Goal: Task Accomplishment & Management: Complete application form

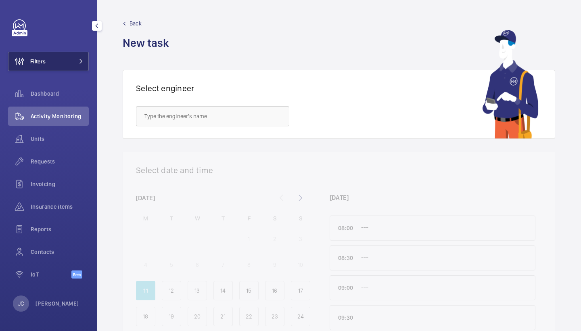
click at [79, 64] on button "Filters" at bounding box center [48, 61] width 81 height 19
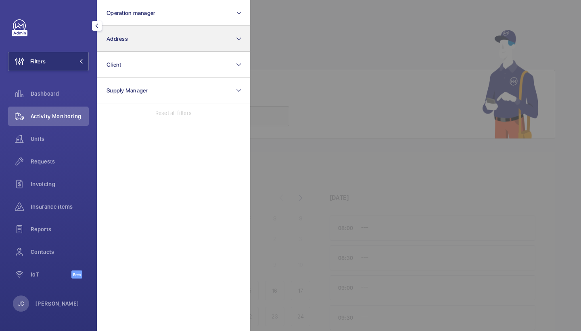
click at [138, 50] on button "Address" at bounding box center [173, 39] width 153 height 26
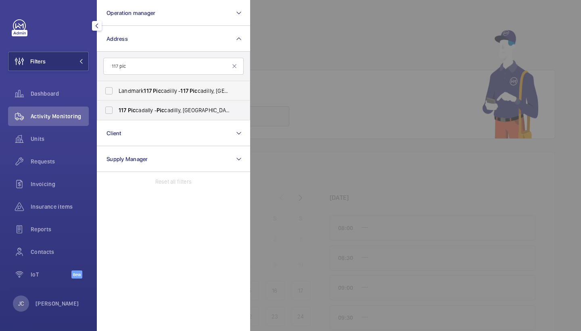
type input "117 pic"
click at [163, 83] on label "Landmark [STREET_ADDRESS]" at bounding box center [167, 90] width 140 height 19
click at [117, 83] on input "Landmark [STREET_ADDRESS]" at bounding box center [109, 91] width 16 height 16
checkbox input "true"
click at [51, 120] on div "Activity Monitoring" at bounding box center [48, 115] width 81 height 19
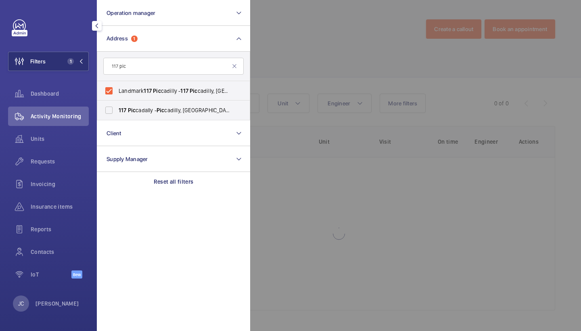
click at [309, 64] on div at bounding box center [540, 165] width 581 height 331
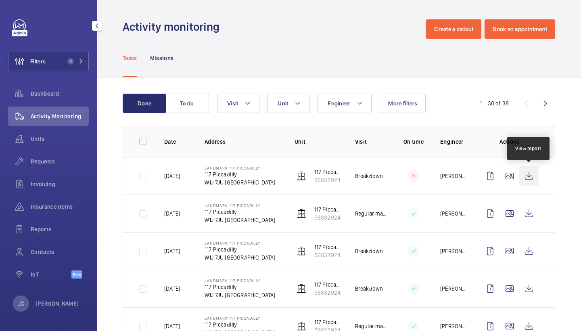
click at [529, 179] on wm-front-icon-button at bounding box center [528, 175] width 19 height 19
click at [46, 156] on div "Requests" at bounding box center [48, 161] width 81 height 19
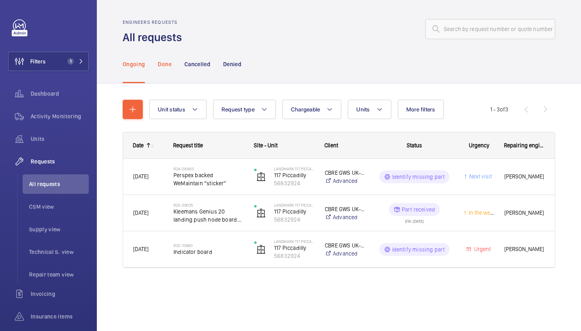
click at [162, 60] on p "Done" at bounding box center [164, 64] width 13 height 8
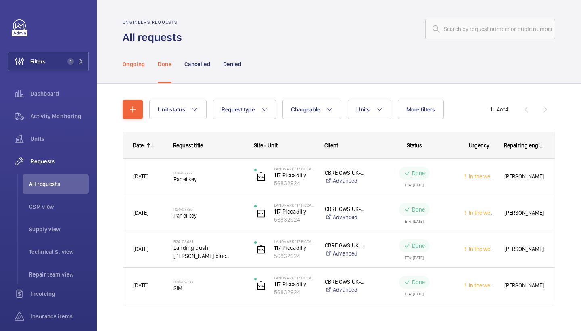
click at [135, 64] on p "Ongoing" at bounding box center [134, 64] width 22 height 8
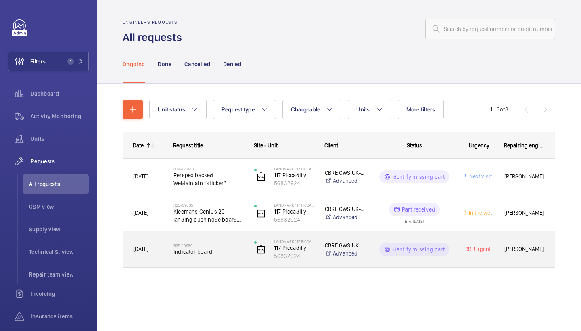
click at [214, 249] on span "Indicator board" at bounding box center [208, 252] width 70 height 8
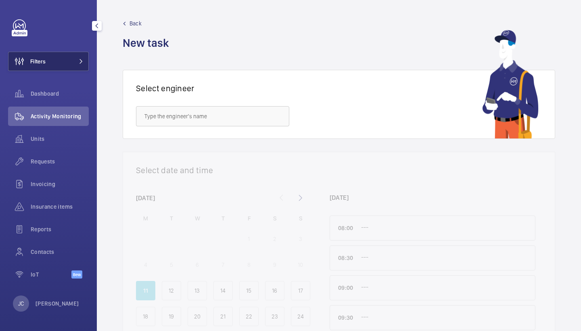
click at [77, 68] on button "Filters" at bounding box center [48, 61] width 81 height 19
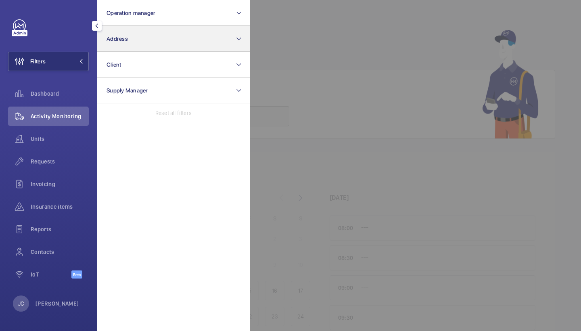
click at [144, 40] on button "Address" at bounding box center [173, 39] width 153 height 26
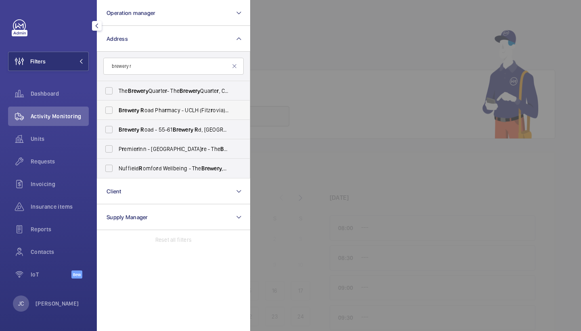
type input "brewery r"
click at [174, 115] on label "Brewery R oad Pha r macy - UCLH (Fitz r ovia), 14 Brewery R oad Pha r macy, LON…" at bounding box center [167, 109] width 140 height 19
click at [117, 115] on input "Brewery R oad Pha r macy - UCLH (Fitz r ovia), 14 Brewery R oad Pha r macy, LON…" at bounding box center [109, 110] width 16 height 16
checkbox input "true"
click at [58, 139] on span "Units" at bounding box center [60, 139] width 58 height 8
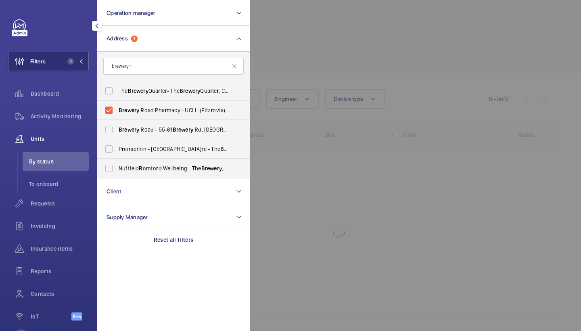
click at [392, 80] on div at bounding box center [540, 165] width 581 height 331
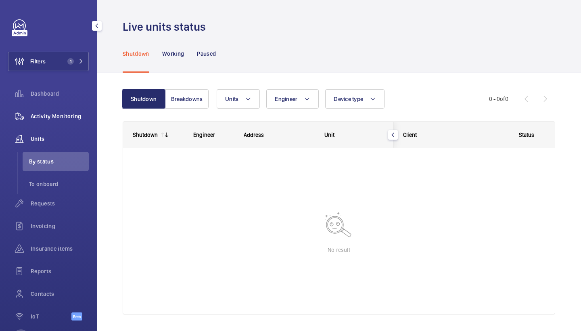
click at [74, 117] on span "Activity Monitoring" at bounding box center [60, 116] width 58 height 8
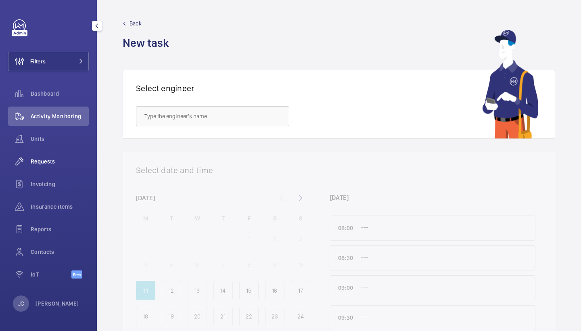
click at [52, 164] on span "Requests" at bounding box center [60, 161] width 58 height 8
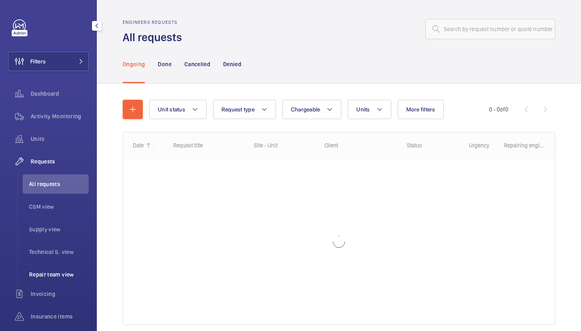
click at [56, 272] on span "Repair team view" at bounding box center [59, 274] width 60 height 8
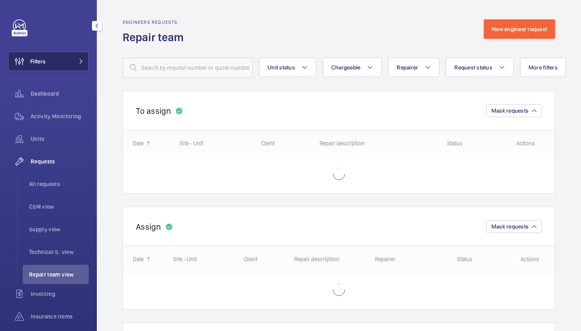
click at [51, 63] on button "Filters" at bounding box center [48, 61] width 81 height 19
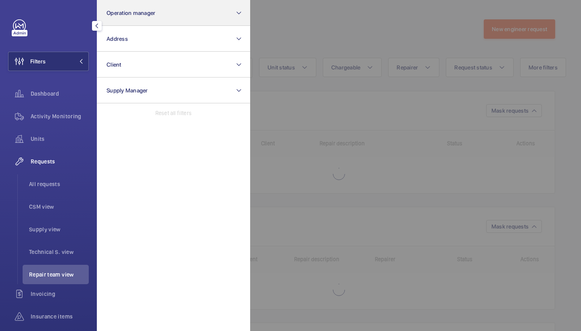
click at [141, 21] on button "Operation manager" at bounding box center [173, 13] width 153 height 26
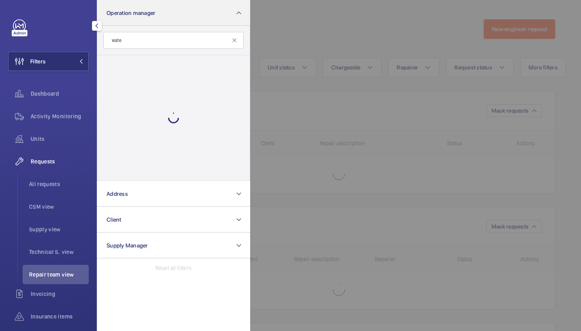
type input "water"
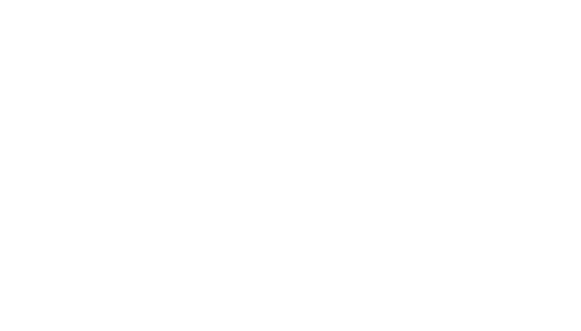
drag, startPoint x: 282, startPoint y: 107, endPoint x: 257, endPoint y: 90, distance: 30.2
click at [257, 0] on html at bounding box center [290, 0] width 581 height 0
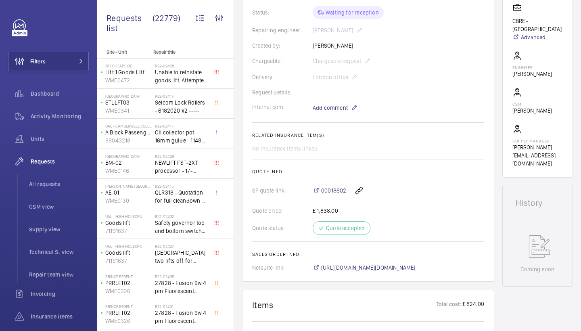
scroll to position [384, 0]
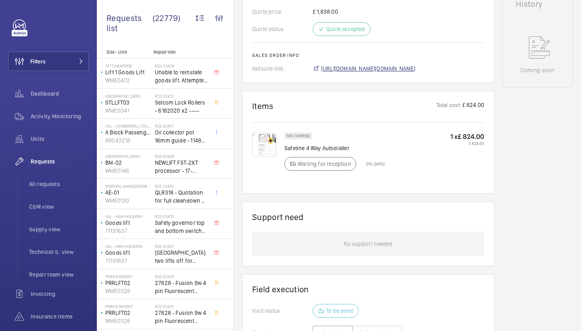
click at [415, 67] on span "https://6461500.app.netsuite.com/app/accounting/transactions/salesord.nl?id=281…" at bounding box center [368, 69] width 94 height 8
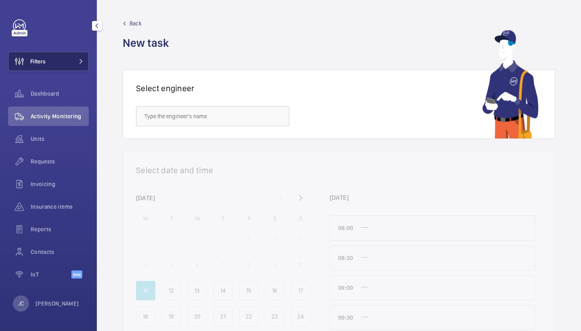
click at [63, 63] on button "Filters" at bounding box center [48, 61] width 81 height 19
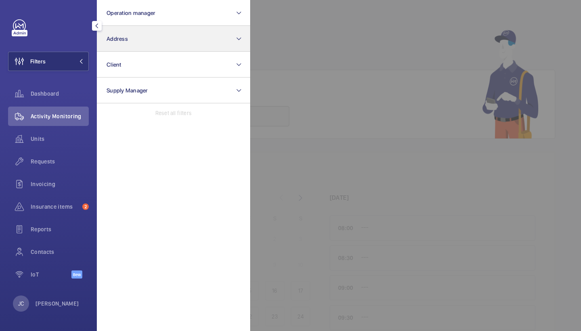
click at [118, 46] on button "Address" at bounding box center [173, 39] width 153 height 26
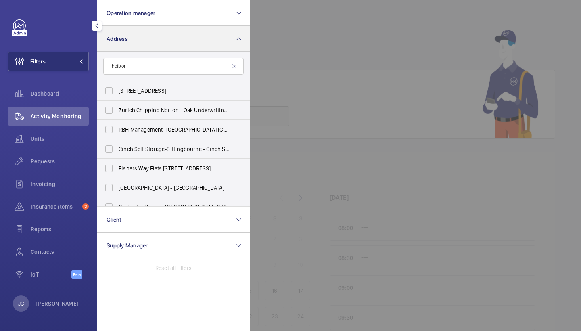
type input "holborn"
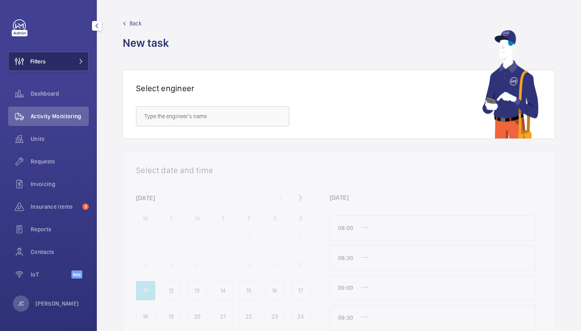
click at [64, 64] on button "Filters" at bounding box center [48, 61] width 81 height 19
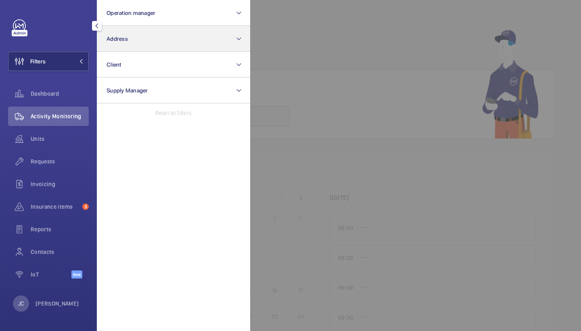
click at [126, 45] on button "Address" at bounding box center [173, 39] width 153 height 26
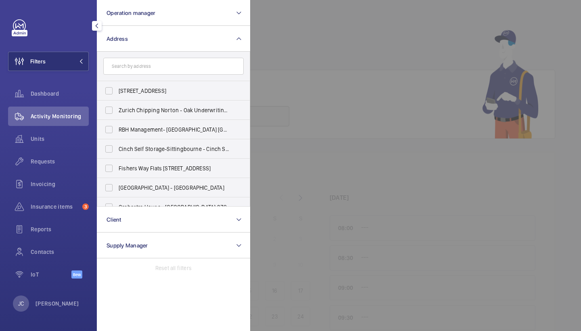
click at [63, 118] on span "Activity Monitoring" at bounding box center [60, 116] width 58 height 8
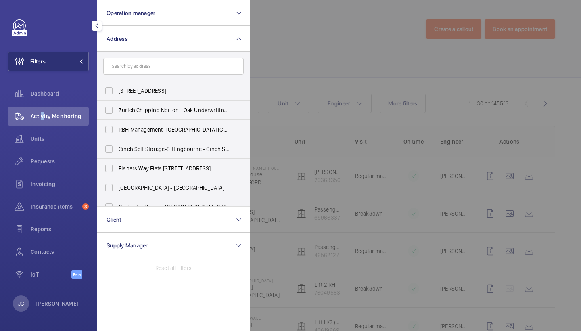
click at [40, 114] on span "Activity Monitoring" at bounding box center [60, 116] width 58 height 8
click at [336, 49] on div at bounding box center [540, 165] width 581 height 331
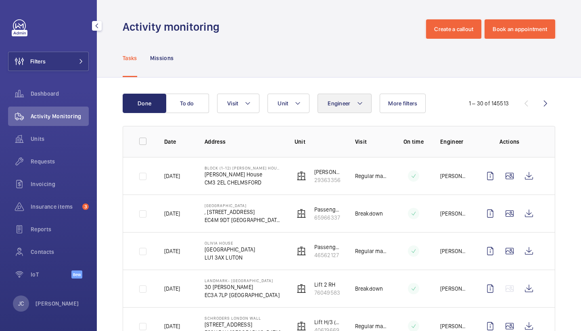
click at [348, 108] on button "Engineer" at bounding box center [344, 103] width 54 height 19
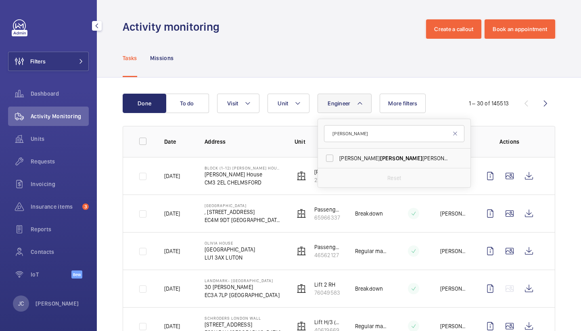
type input "Luca"
drag, startPoint x: 363, startPoint y: 111, endPoint x: 356, endPoint y: 156, distance: 45.7
click at [380, 156] on span "luca" at bounding box center [401, 158] width 42 height 6
click at [338, 156] on input "Gian luca Storti" at bounding box center [329, 158] width 16 height 16
checkbox input "true"
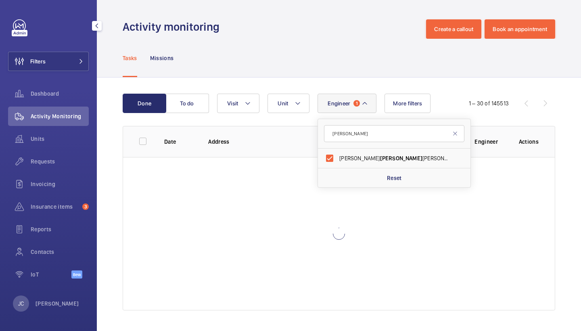
click at [397, 89] on div "Done To do Engineer 1 Luca Gian luca Storti Reset Unit Visit More filters 1 – 3…" at bounding box center [339, 203] width 484 height 252
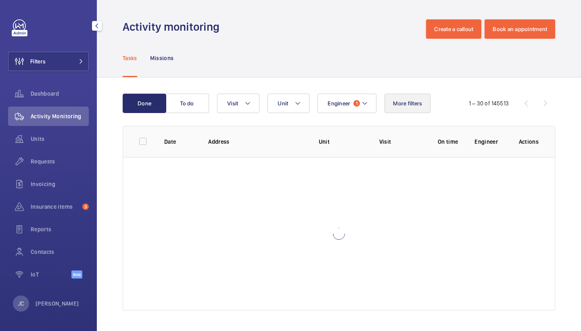
click at [401, 97] on button "More filters" at bounding box center [407, 103] width 46 height 19
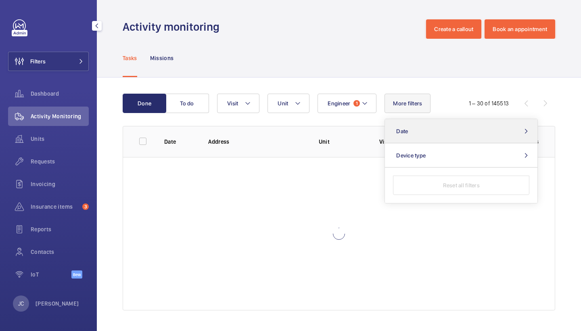
click at [450, 121] on button "Date" at bounding box center [461, 131] width 152 height 24
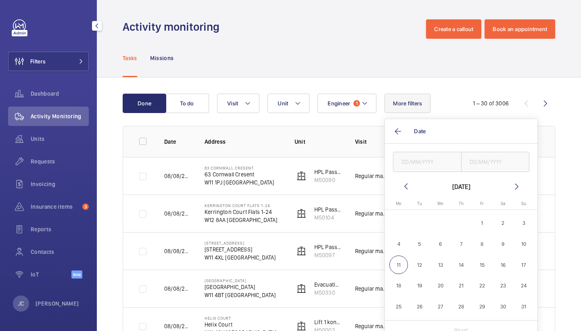
click at [459, 245] on span "7" at bounding box center [461, 243] width 19 height 19
type input "07/08/2025"
click at [481, 161] on input "text" at bounding box center [495, 162] width 69 height 20
click at [460, 239] on span "7" at bounding box center [461, 243] width 19 height 19
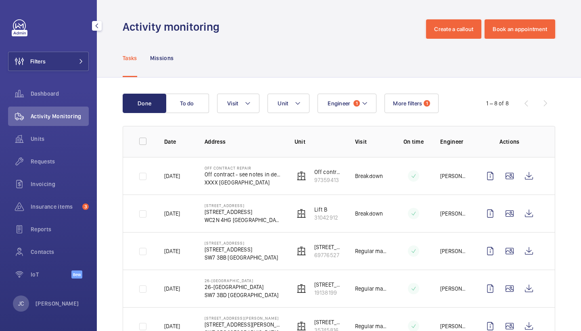
click at [377, 55] on div "Tasks Missions" at bounding box center [339, 58] width 432 height 38
click at [529, 172] on wm-front-icon-button at bounding box center [528, 175] width 19 height 19
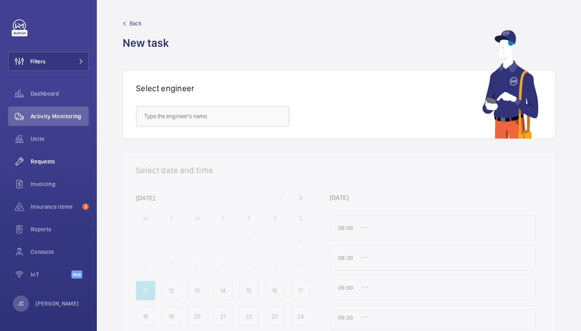
drag, startPoint x: 429, startPoint y: 9, endPoint x: 50, endPoint y: 156, distance: 406.7
click at [36, 159] on span "Requests" at bounding box center [60, 161] width 58 height 8
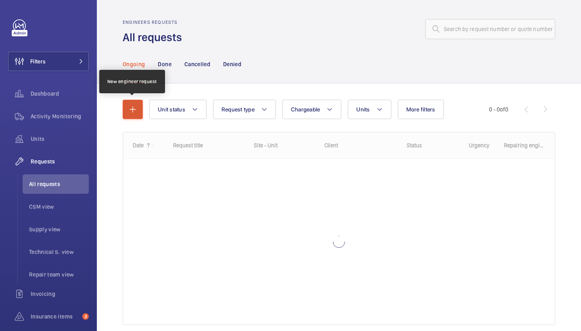
click at [128, 108] on mat-icon "button" at bounding box center [133, 109] width 10 height 10
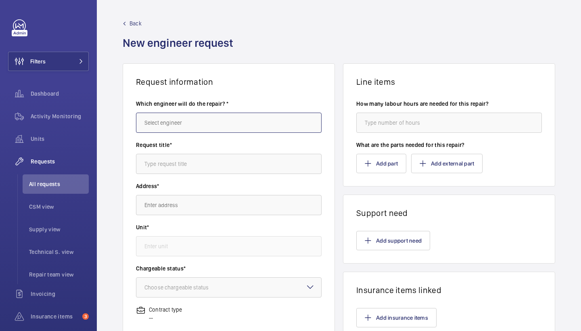
click at [174, 113] on input "text" at bounding box center [229, 123] width 186 height 20
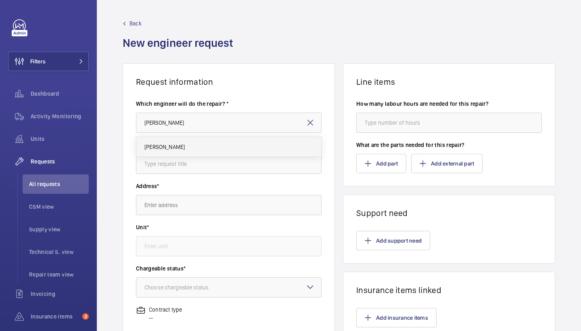
drag, startPoint x: 248, startPoint y: 115, endPoint x: 192, endPoint y: 141, distance: 61.2
click at [192, 141] on mat-option "[PERSON_NAME]" at bounding box center [228, 146] width 185 height 19
type input "[PERSON_NAME]"
click at [201, 171] on input "text" at bounding box center [229, 164] width 186 height 20
type input "tech visit"
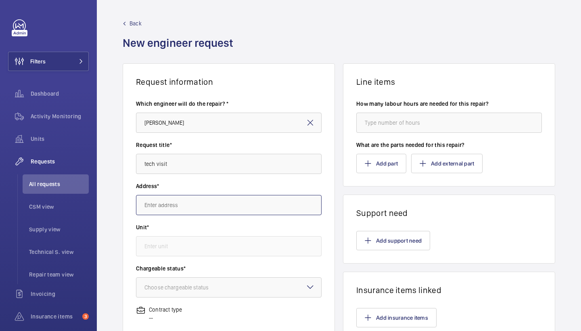
click at [223, 205] on input "text" at bounding box center [229, 205] width 186 height 20
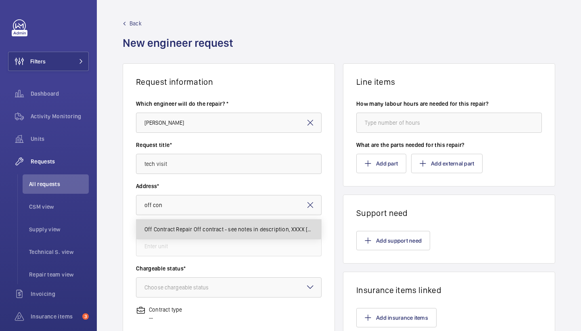
click at [211, 230] on span "Off Contract Repair Off contract - see notes in description, XXXX LONDON" at bounding box center [228, 229] width 169 height 8
type input "Off Contract Repair Off contract - see notes in description, XXXX LONDON"
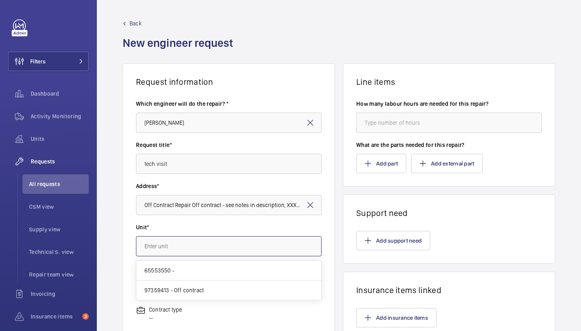
click at [235, 256] on input "text" at bounding box center [229, 246] width 186 height 20
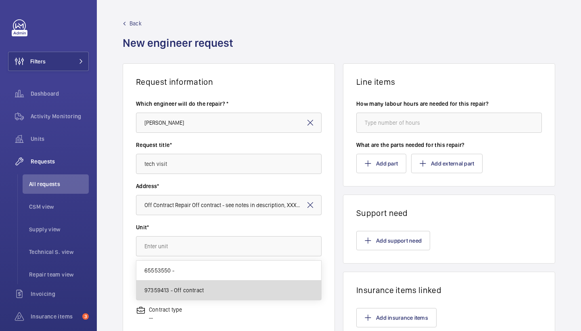
click at [201, 290] on span "97359413 - Off contract" at bounding box center [173, 290] width 59 height 8
type input "97359413 - Off contract"
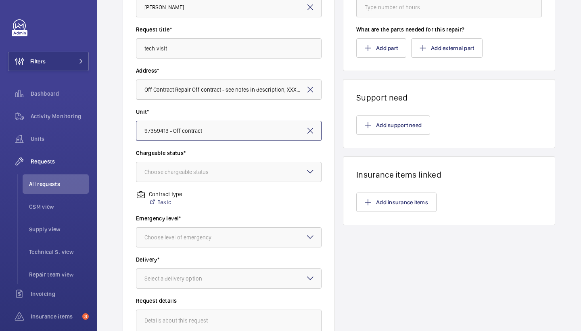
scroll to position [120, 0]
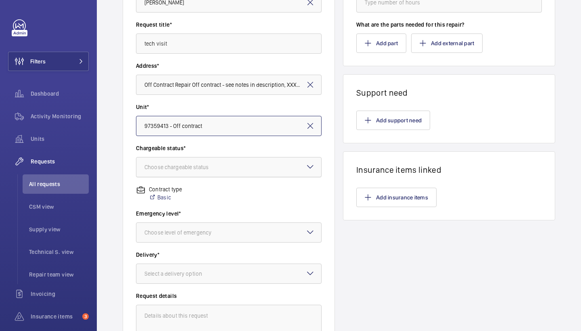
click at [257, 161] on div at bounding box center [228, 166] width 185 height 19
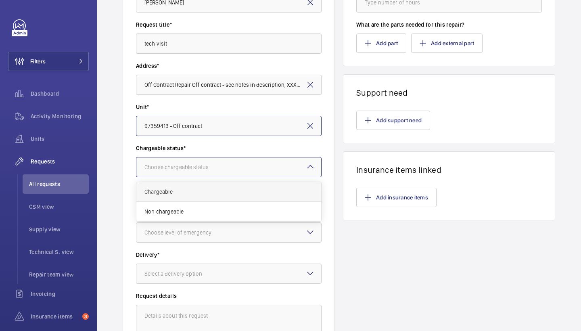
click at [223, 188] on span "Chargeable" at bounding box center [228, 192] width 169 height 8
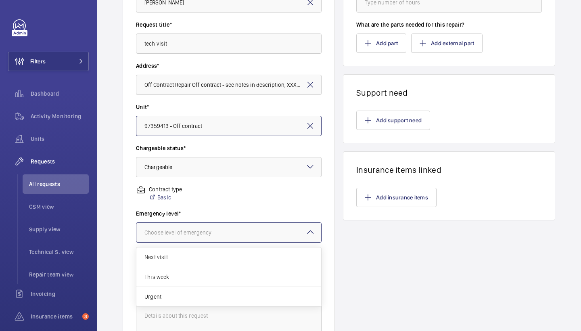
click at [233, 227] on div at bounding box center [228, 232] width 185 height 19
click at [198, 299] on span "Urgent" at bounding box center [228, 296] width 169 height 8
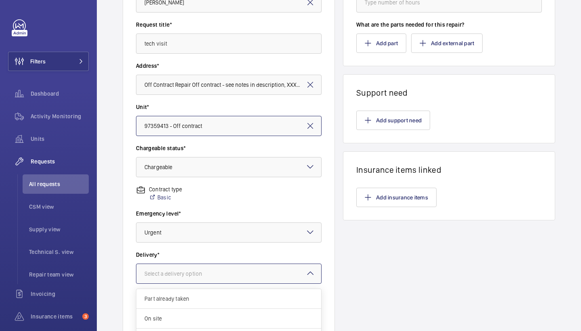
click at [202, 269] on div "Select a delivery option" at bounding box center [183, 273] width 78 height 8
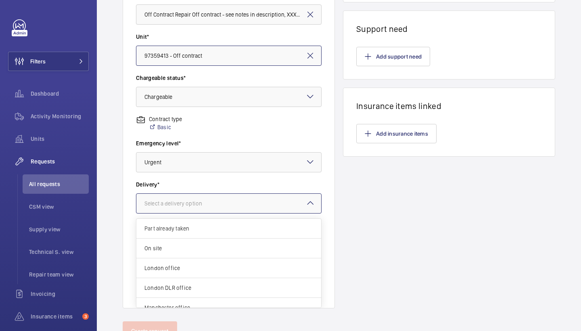
scroll to position [186, 0]
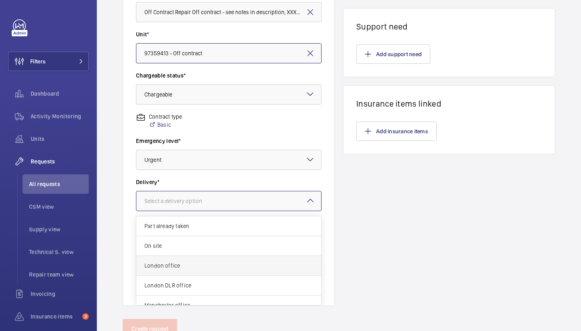
click at [254, 268] on span "London office" at bounding box center [228, 265] width 169 height 8
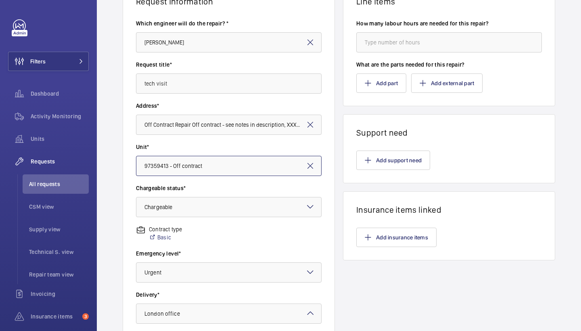
scroll to position [38, 0]
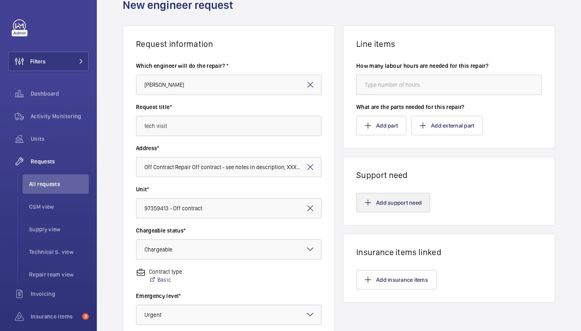
click at [411, 202] on button "Add support need" at bounding box center [393, 202] width 74 height 19
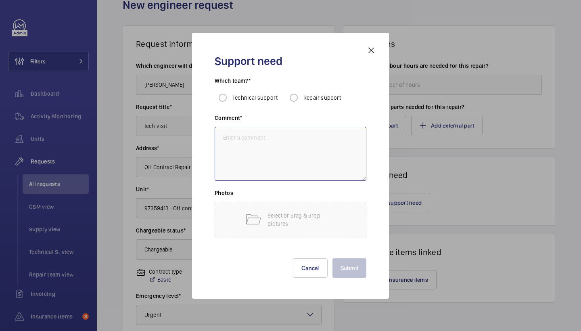
click at [263, 162] on textarea at bounding box center [291, 154] width 152 height 54
click at [224, 96] on input "Technical support" at bounding box center [223, 98] width 16 height 16
radio input "true"
click at [273, 141] on textarea at bounding box center [291, 154] width 152 height 54
type textarea "F"
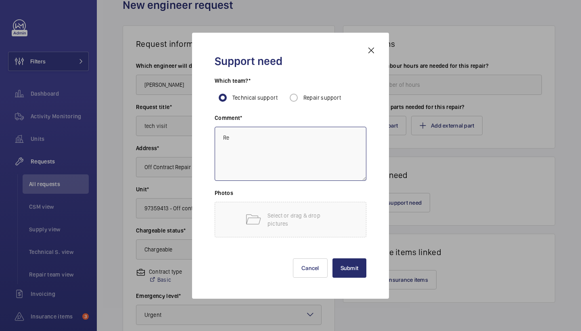
type textarea "R"
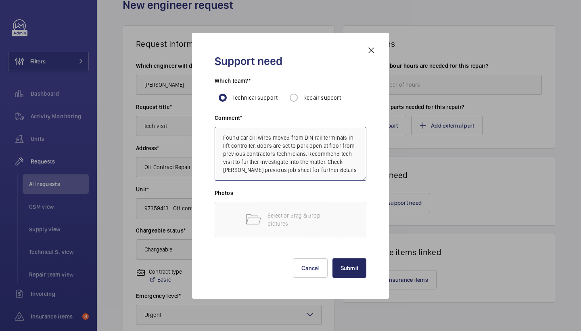
type textarea "Found car cill wires moved from DIN rail terminals in lift controller, doors ar…"
click at [347, 277] on button "Submit" at bounding box center [349, 267] width 34 height 19
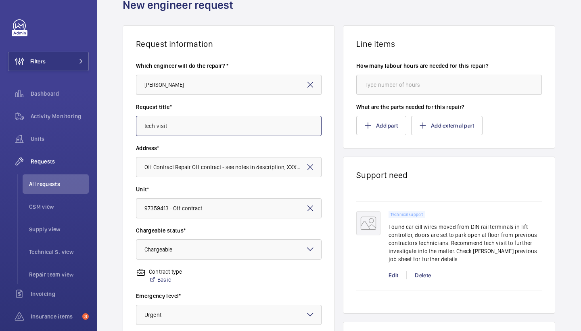
click at [208, 131] on input "tech visit" at bounding box center [229, 126] width 186 height 20
type input "tech visit - [GEOGRAPHIC_DATA] [STREET_ADDRESS][PERSON_NAME]"
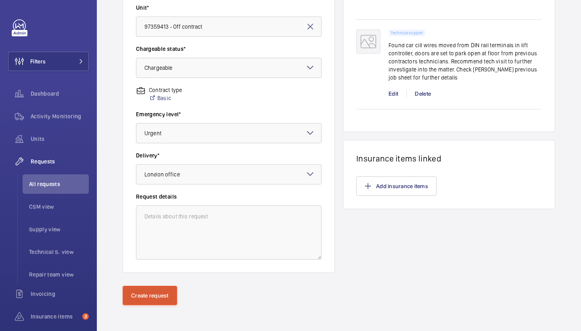
scroll to position [219, 0]
click at [150, 287] on button "Create request" at bounding box center [150, 295] width 54 height 19
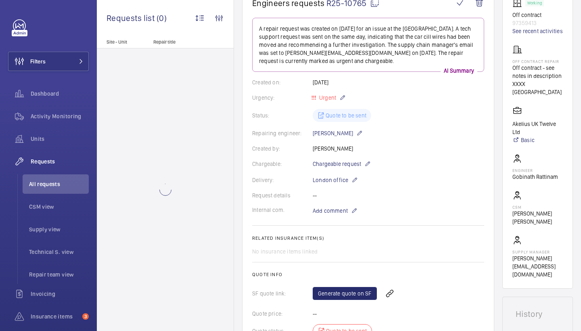
scroll to position [103, 0]
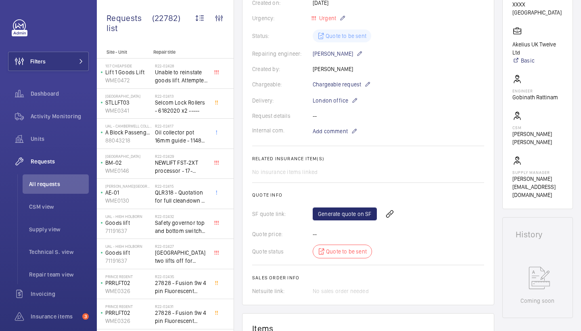
scroll to position [193, 0]
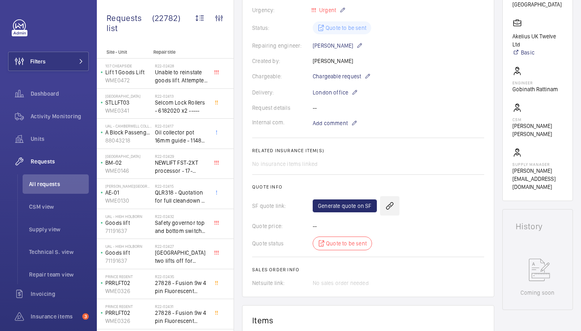
click at [387, 203] on wm-front-icon-button at bounding box center [389, 205] width 19 height 19
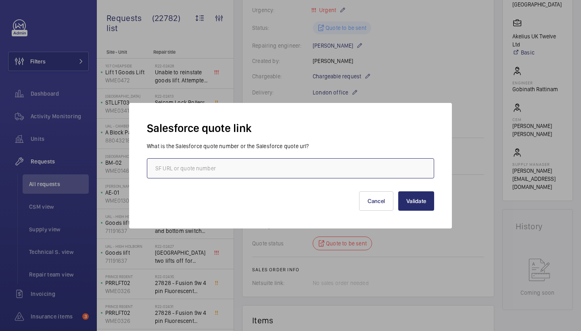
click at [227, 166] on input "text" at bounding box center [290, 168] width 287 height 20
paste input "00021345"
type input "00021345"
click at [428, 196] on button "Validate" at bounding box center [416, 200] width 36 height 19
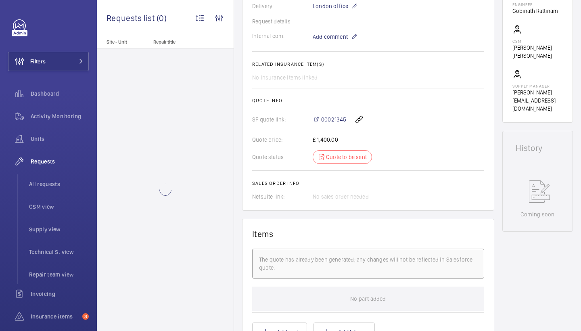
scroll to position [272, 0]
